Goal: Information Seeking & Learning: Learn about a topic

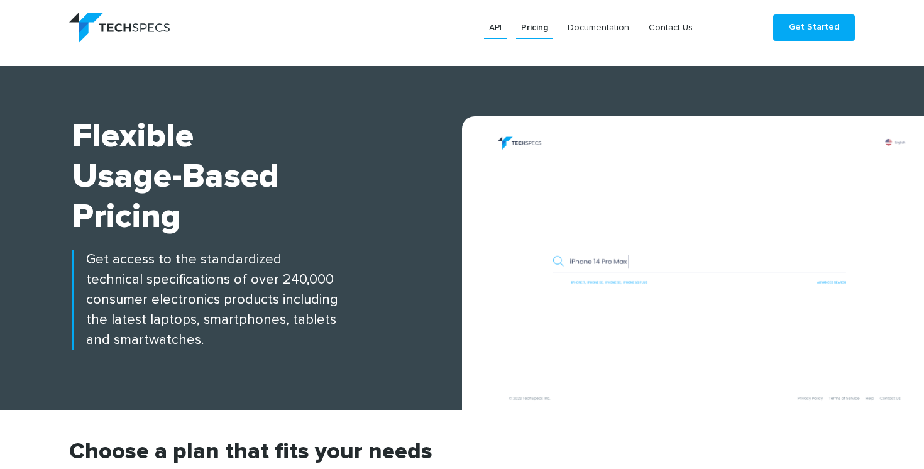
click at [495, 27] on link "API" at bounding box center [495, 27] width 23 height 23
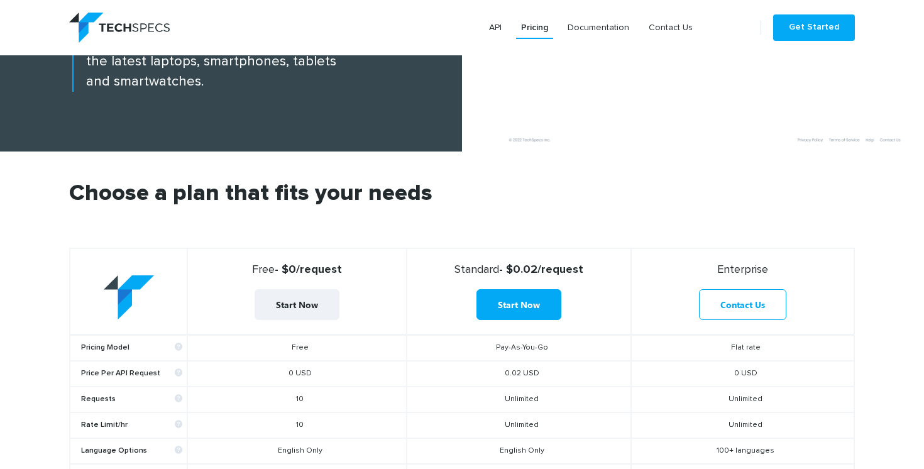
scroll to position [240, 0]
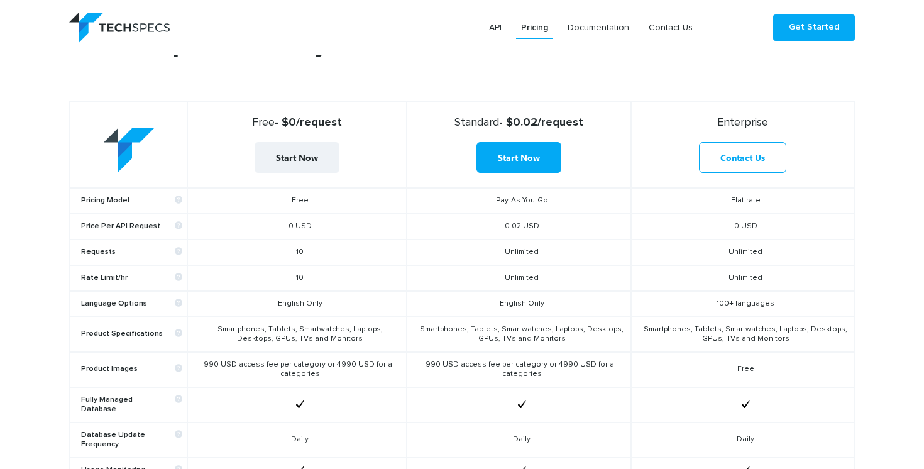
scroll to position [453, 0]
